Goal: Book appointment/travel/reservation

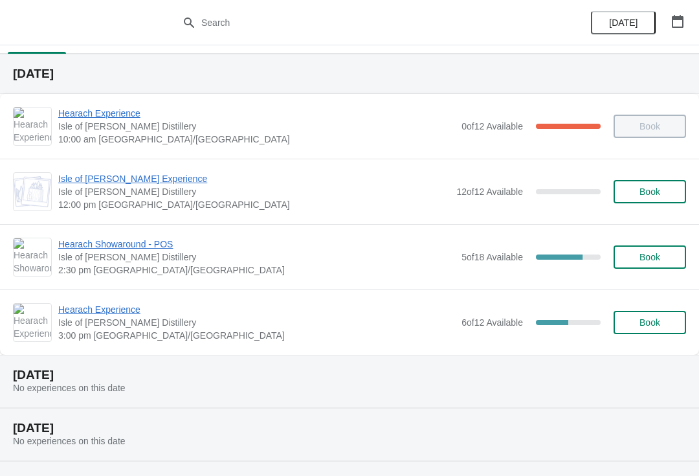
scroll to position [25, 0]
click at [655, 198] on span "Book" at bounding box center [650, 192] width 21 height 10
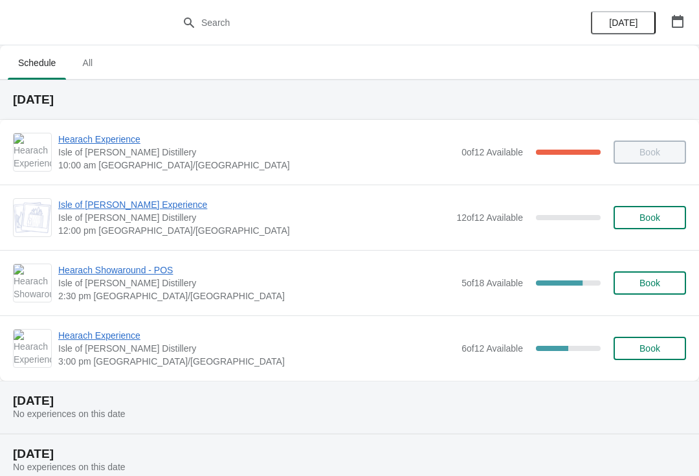
click at [672, 222] on span "Book" at bounding box center [650, 217] width 49 height 10
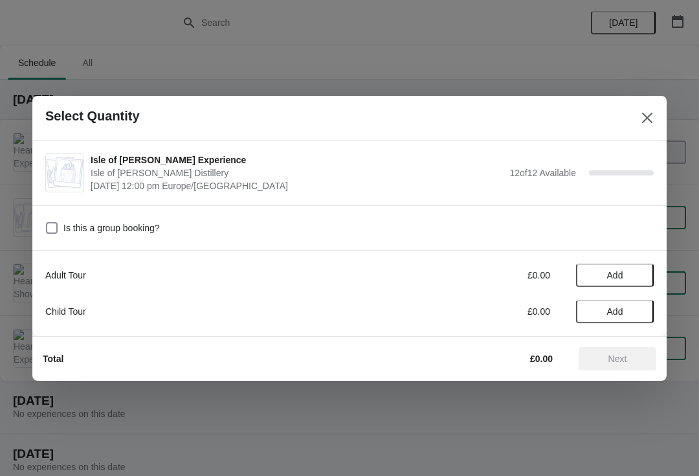
click at [650, 268] on button "Add" at bounding box center [615, 275] width 78 height 23
click at [651, 274] on div "1" at bounding box center [615, 275] width 78 height 14
click at [642, 276] on icon at bounding box center [638, 275] width 14 height 14
click at [619, 363] on span "Next" at bounding box center [618, 359] width 19 height 10
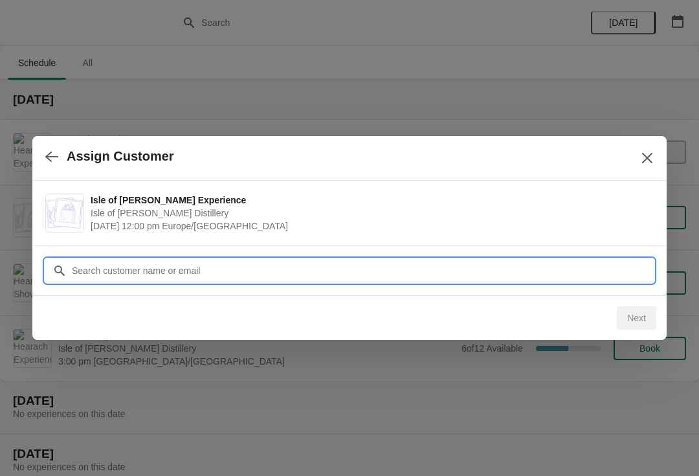
click at [568, 273] on input "Customer" at bounding box center [362, 270] width 583 height 23
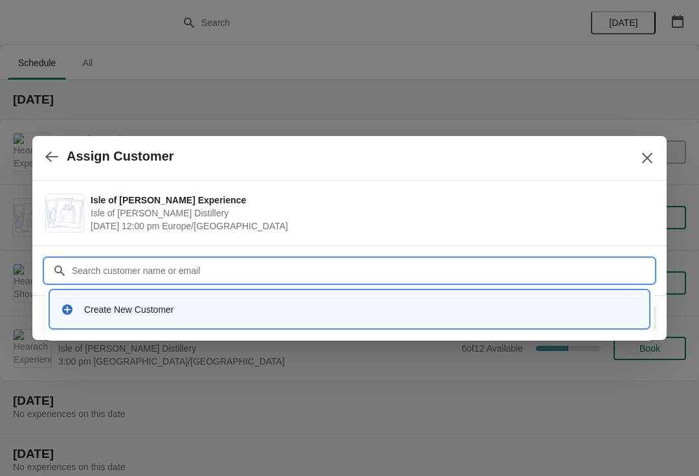
click at [469, 308] on div "Create New Customer" at bounding box center [361, 309] width 554 height 13
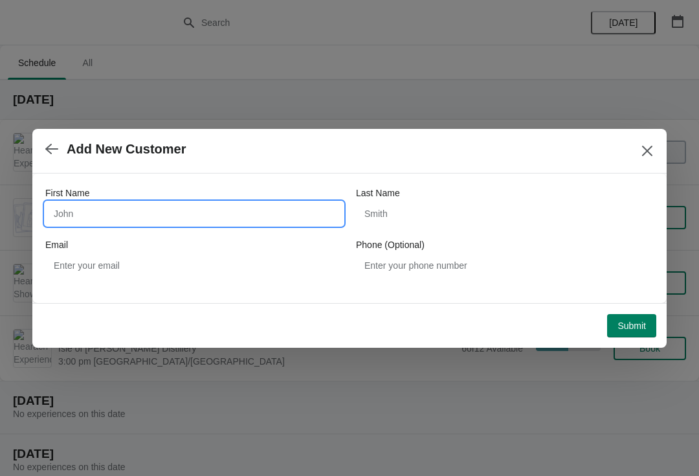
click at [82, 213] on input "First Name" at bounding box center [194, 213] width 298 height 23
type input "[PERSON_NAME]"
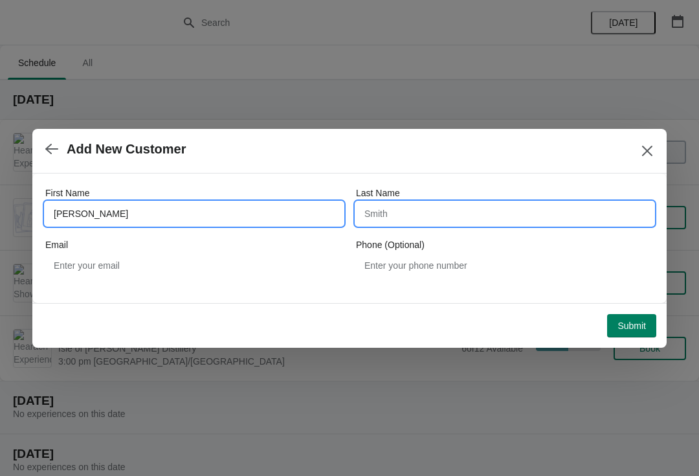
click at [382, 216] on input "Last Name" at bounding box center [505, 213] width 298 height 23
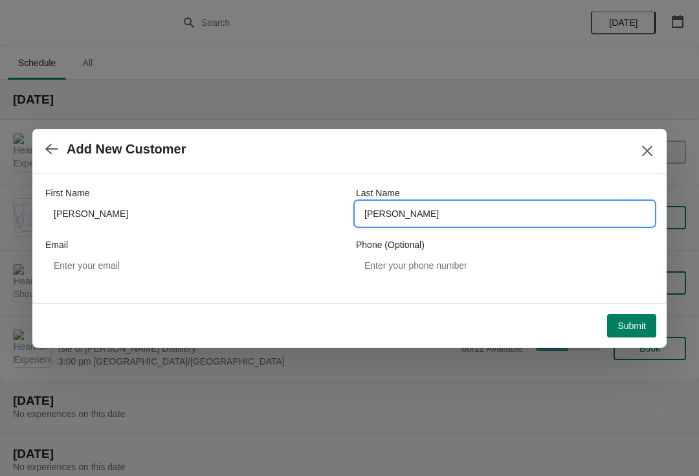
type input "[PERSON_NAME]"
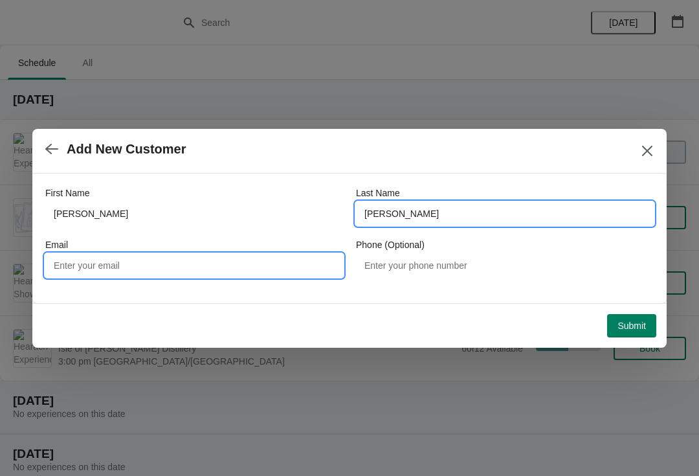
click at [84, 270] on input "Email" at bounding box center [194, 265] width 298 height 23
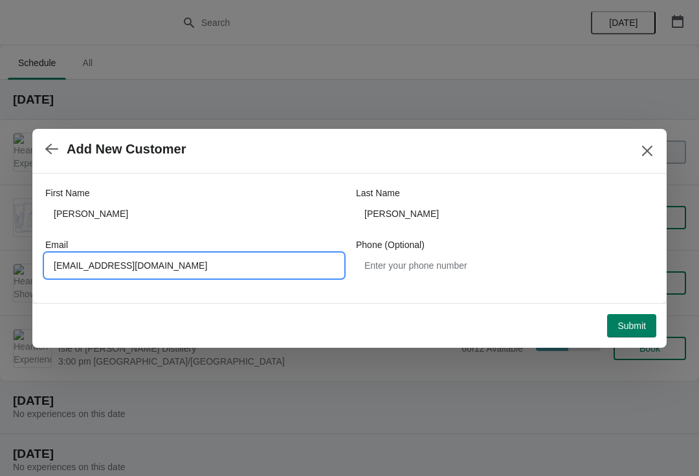
type input "[EMAIL_ADDRESS][DOMAIN_NAME]"
click at [639, 322] on span "Submit" at bounding box center [632, 326] width 28 height 10
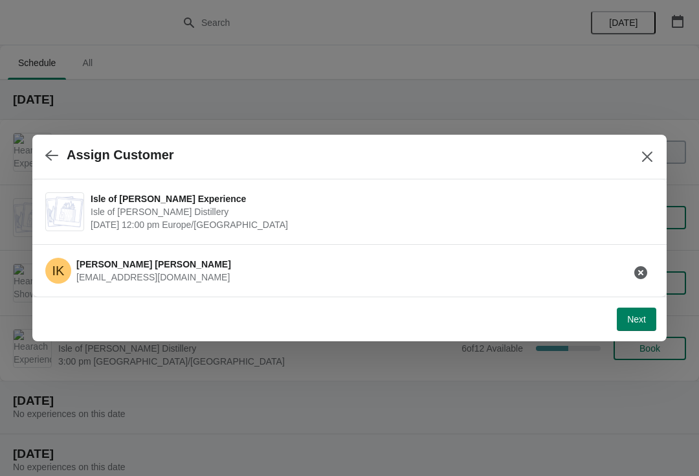
click at [646, 304] on div "Next" at bounding box center [347, 316] width 619 height 28
click at [640, 317] on span "Next" at bounding box center [637, 319] width 19 height 10
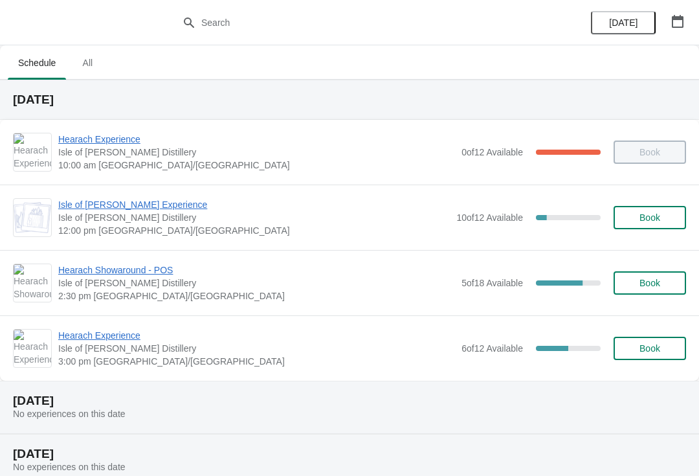
click at [122, 199] on span "Isle of [PERSON_NAME] Experience" at bounding box center [254, 204] width 392 height 13
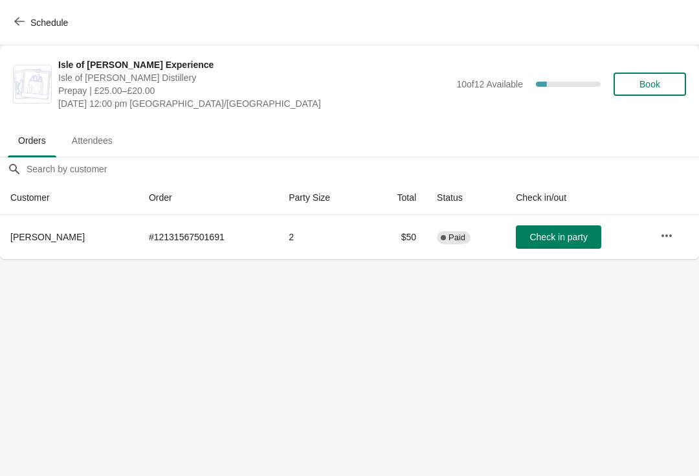
click at [23, 16] on button "Schedule" at bounding box center [42, 22] width 72 height 23
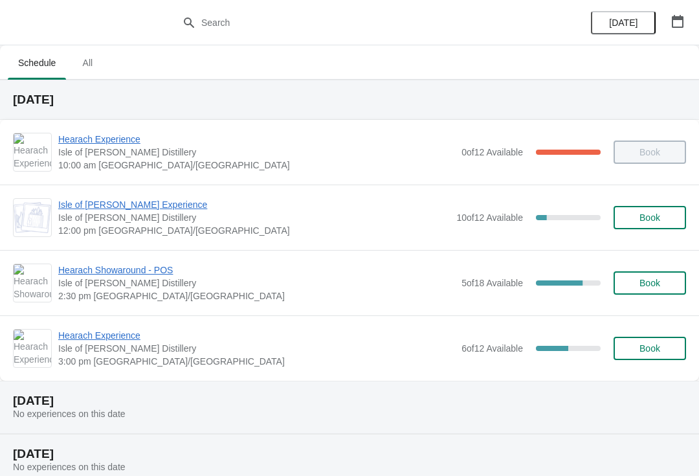
click at [91, 337] on span "Hearach Experience" at bounding box center [256, 335] width 397 height 13
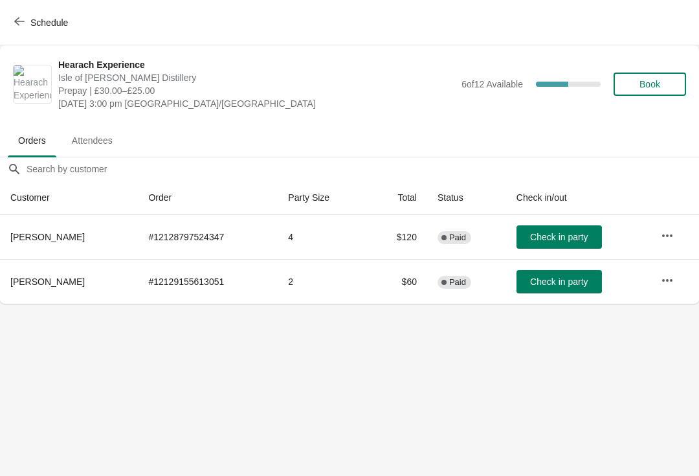
click at [665, 235] on icon "button" at bounding box center [668, 235] width 10 height 3
